Goal: Information Seeking & Learning: Understand process/instructions

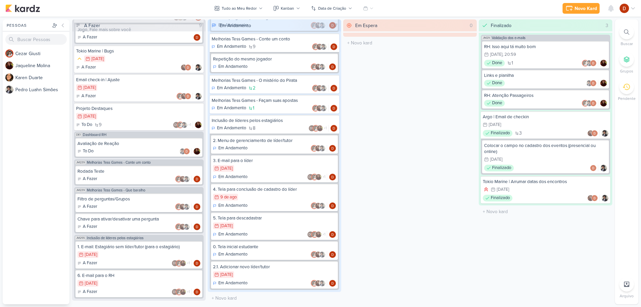
scroll to position [230, 0]
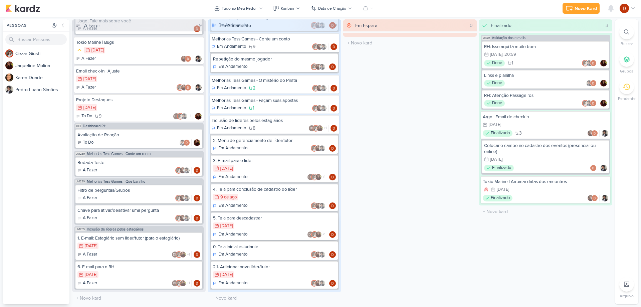
click at [249, 223] on div "1/8 [DATE]" at bounding box center [274, 225] width 123 height 7
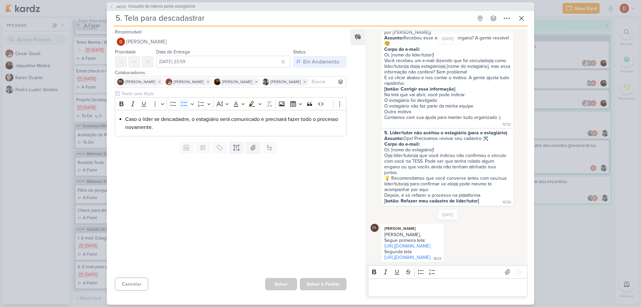
scroll to position [67, 0]
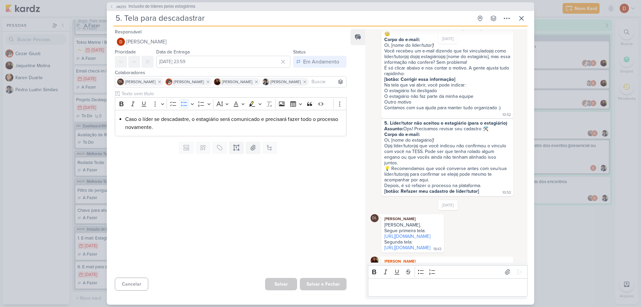
drag, startPoint x: 404, startPoint y: 131, endPoint x: 486, endPoint y: 130, distance: 81.4
click at [486, 130] on div "Assunto: Ops! Precisamos revisar seu cadastro 🛠️" at bounding box center [447, 129] width 126 height 6
copy div "Ops! Precisamos revisar seu cadastro 🛠️"
click at [425, 140] on div "Corpo do e-mail: Oi, [nome do estagiário]!" at bounding box center [447, 136] width 126 height 11
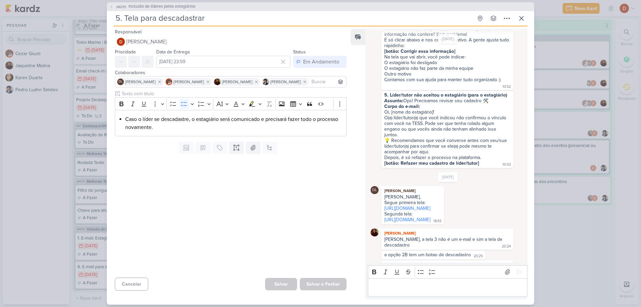
scroll to position [133, 0]
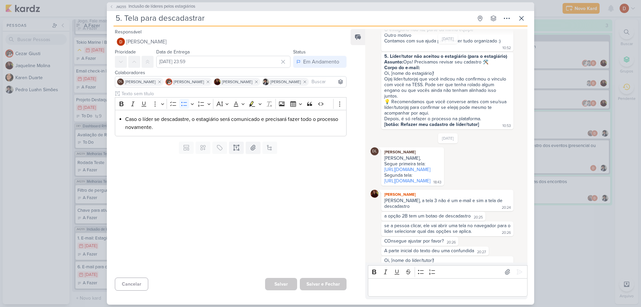
click at [408, 92] on div "O(a) líder/tutor(a) que você indicou não confirmou o vínculo com você na TESS. …" at bounding box center [447, 87] width 126 height 23
click at [387, 102] on div "💡 Recomendamos que você converse antes com seu/sua líder/tutor(a) para confirma…" at bounding box center [447, 107] width 126 height 17
copy div "💡"
